Goal: Use online tool/utility

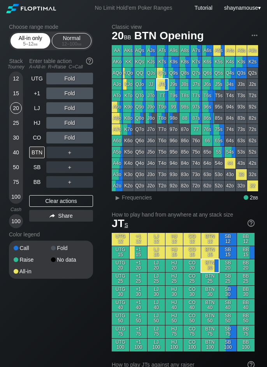
click at [33, 39] on div "All-in only 5 – 12 bb" at bounding box center [30, 40] width 36 height 15
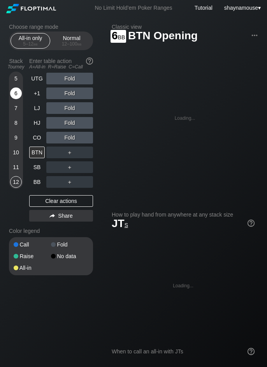
click at [18, 93] on div "6" at bounding box center [16, 94] width 12 height 12
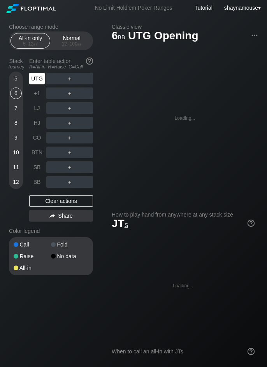
click at [36, 83] on div "UTG" at bounding box center [37, 79] width 16 height 12
click at [49, 82] on div "A ✕" at bounding box center [53, 79] width 15 height 12
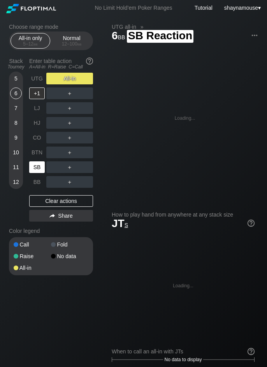
click at [37, 168] on div "SB" at bounding box center [37, 167] width 16 height 12
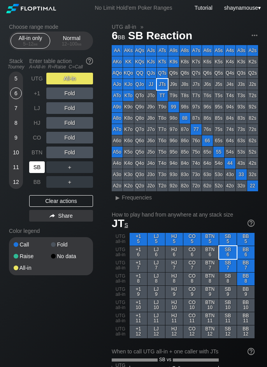
click at [37, 168] on div "SB" at bounding box center [37, 167] width 16 height 12
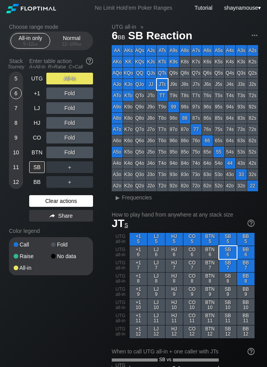
click at [62, 204] on div "Clear actions" at bounding box center [61, 201] width 64 height 12
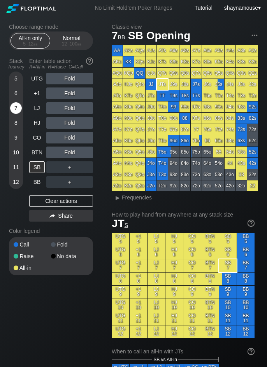
click at [18, 111] on div "7" at bounding box center [16, 108] width 12 height 12
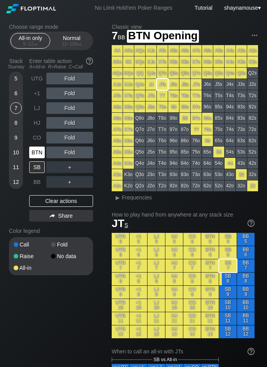
click at [40, 158] on div "BTN" at bounding box center [37, 153] width 16 height 12
